Goal: Information Seeking & Learning: Learn about a topic

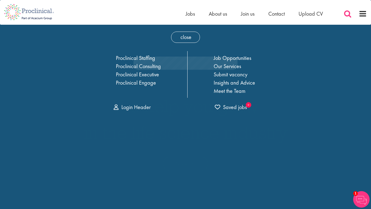
click at [351, 14] on span at bounding box center [348, 14] width 8 height 8
click at [179, 36] on span "close" at bounding box center [185, 37] width 29 height 11
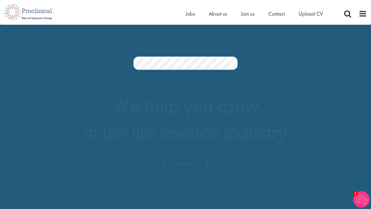
click at [351, 19] on div "Home Jobs About us Join us Contact Upload CV" at bounding box center [276, 15] width 181 height 11
click at [350, 17] on span at bounding box center [348, 14] width 8 height 8
click at [232, 65] on link "Search" at bounding box center [234, 64] width 7 height 11
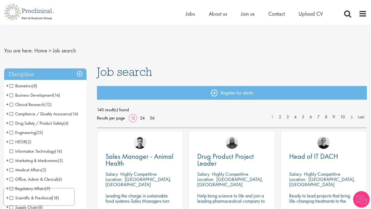
click at [346, 15] on span at bounding box center [348, 14] width 8 height 8
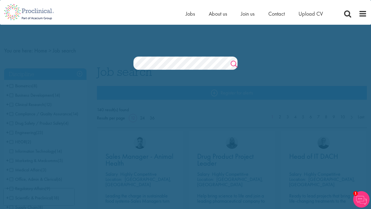
click at [234, 65] on link "Search" at bounding box center [234, 64] width 7 height 11
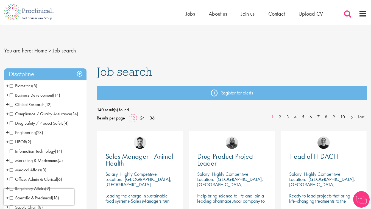
click at [348, 14] on span at bounding box center [348, 14] width 8 height 8
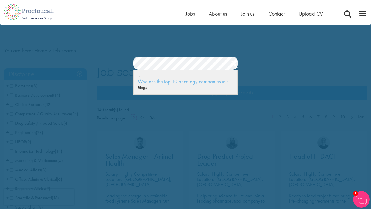
click at [164, 82] on div "Who are the top 10 oncology companies in the world? (2024)" at bounding box center [185, 81] width 95 height 7
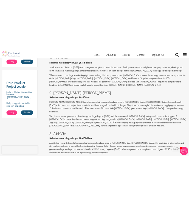
scroll to position [379, 0]
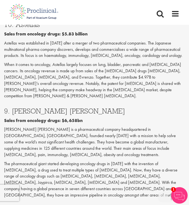
click at [75, 110] on div "9. Eli Lilly Sales from oncology drugs: $6,658bn Eli Lilly is a pharmaceutical …" at bounding box center [94, 152] width 189 height 91
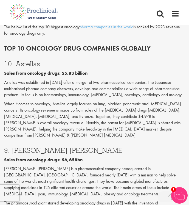
scroll to position [294, 0]
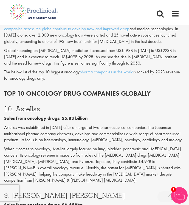
click at [106, 88] on div "Top 10 Oncology drug companies globally" at bounding box center [94, 91] width 189 height 15
click at [109, 88] on div "Top 10 Oncology drug companies globally" at bounding box center [94, 91] width 189 height 15
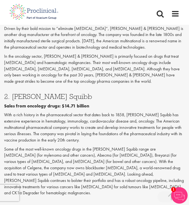
scroll to position [786, 0]
